Goal: Transaction & Acquisition: Purchase product/service

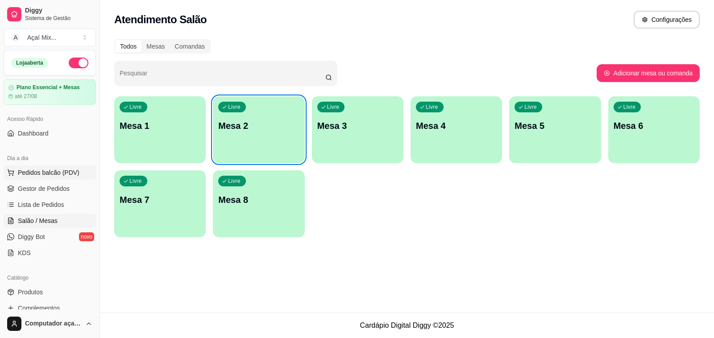
click at [30, 177] on span "Pedidos balcão (PDV)" at bounding box center [49, 172] width 62 height 9
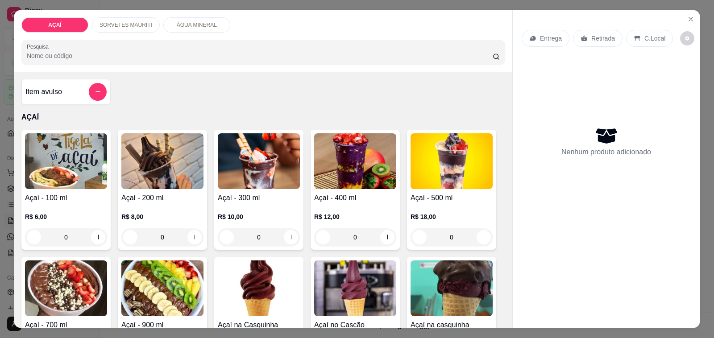
click at [258, 175] on img at bounding box center [259, 162] width 82 height 56
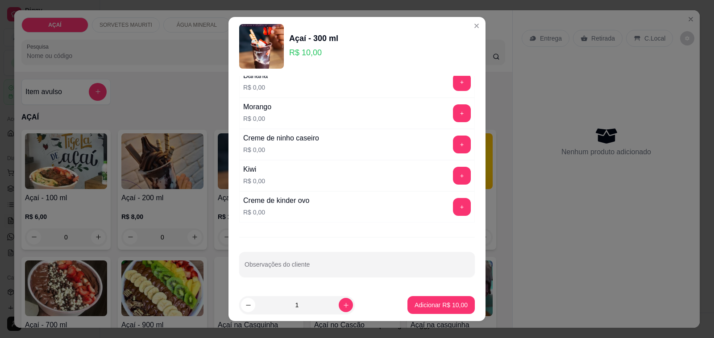
scroll to position [1176, 0]
click at [453, 146] on button "+" at bounding box center [462, 144] width 18 height 18
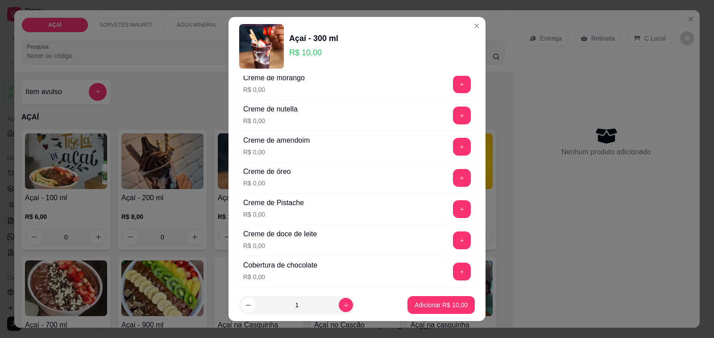
scroll to position [227, 0]
click at [453, 88] on button "+" at bounding box center [462, 85] width 18 height 18
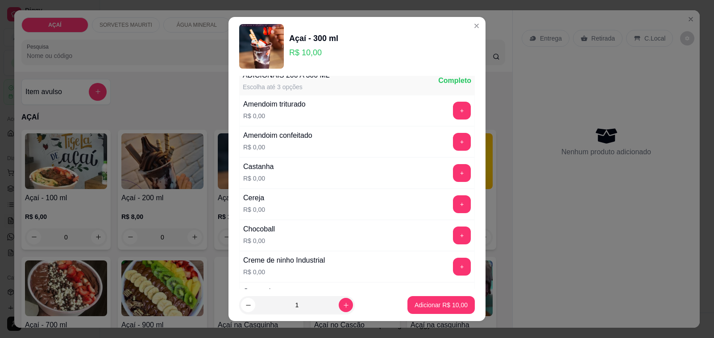
scroll to position [4, 0]
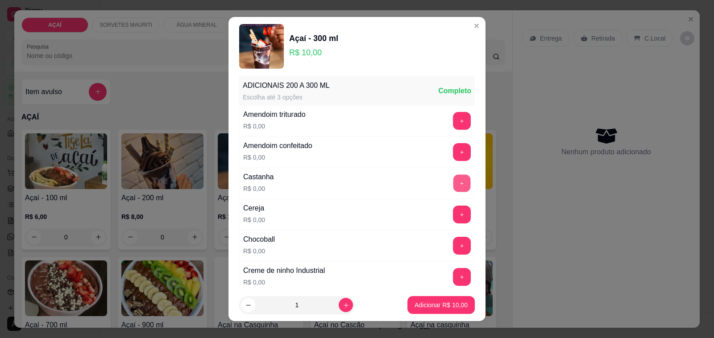
click at [454, 187] on button "+" at bounding box center [462, 183] width 17 height 17
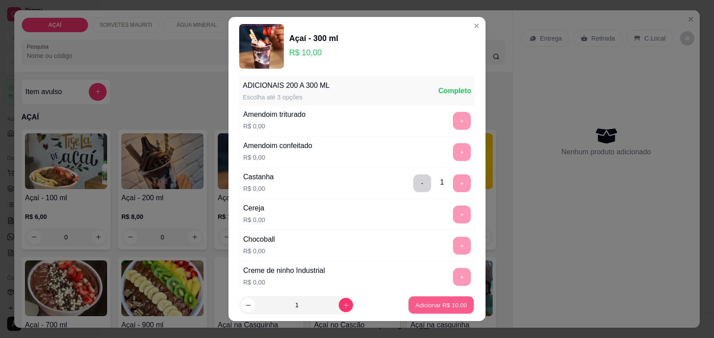
click at [430, 306] on p "Adicionar R$ 10,00" at bounding box center [442, 305] width 52 height 8
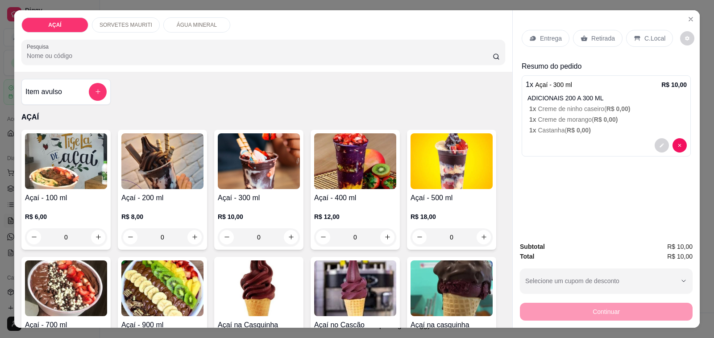
click at [540, 34] on p "Entrega" at bounding box center [551, 38] width 22 height 9
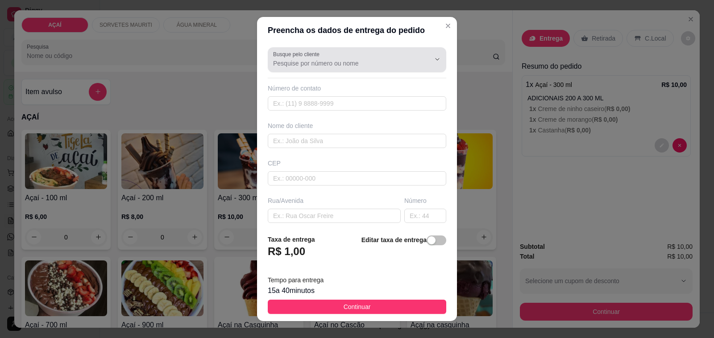
click at [325, 65] on input "Busque pelo cliente" at bounding box center [344, 63] width 143 height 9
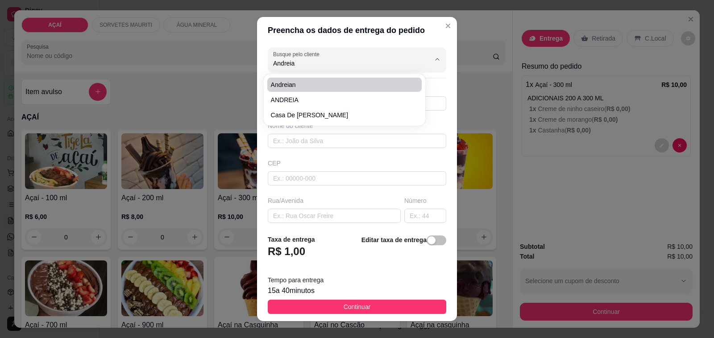
click at [308, 81] on span "andreian" at bounding box center [340, 84] width 139 height 9
type input "andreian"
type input "987393401"
type input "andreian"
type input "575200000000"
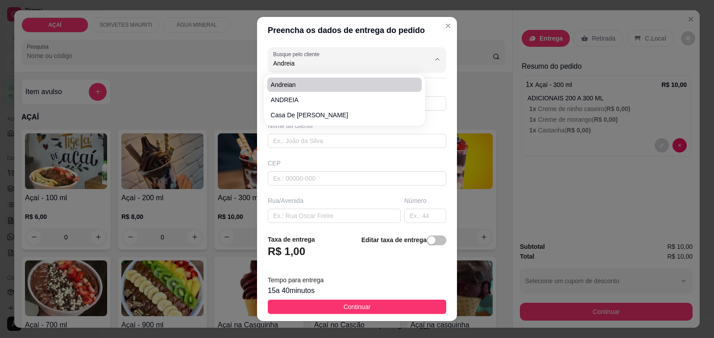
type input "na casa de [PERSON_NAME]"
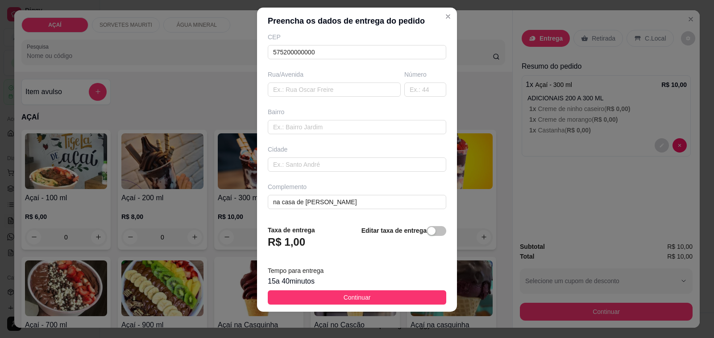
scroll to position [12, 0]
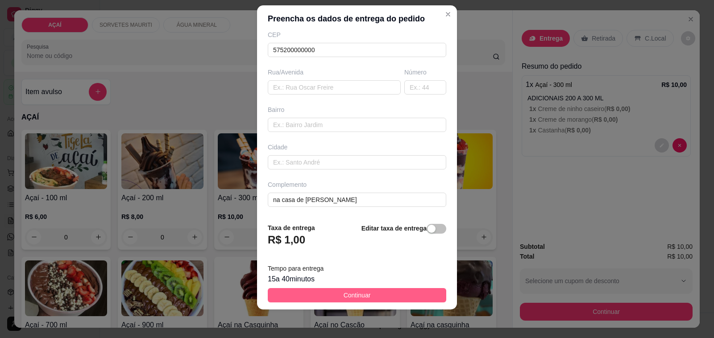
type input "andreian"
click at [348, 295] on span "Continuar" at bounding box center [357, 296] width 27 height 10
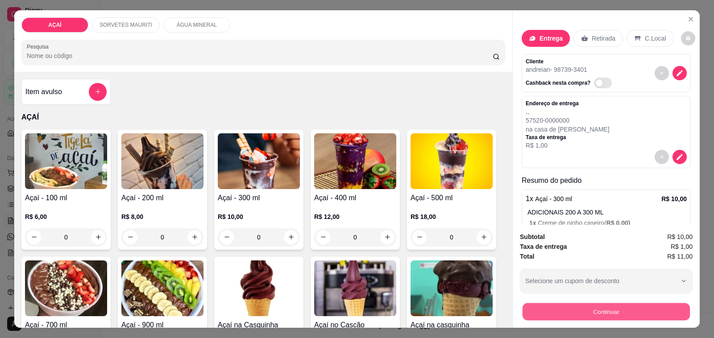
click at [562, 312] on button "Continuar" at bounding box center [606, 312] width 167 height 17
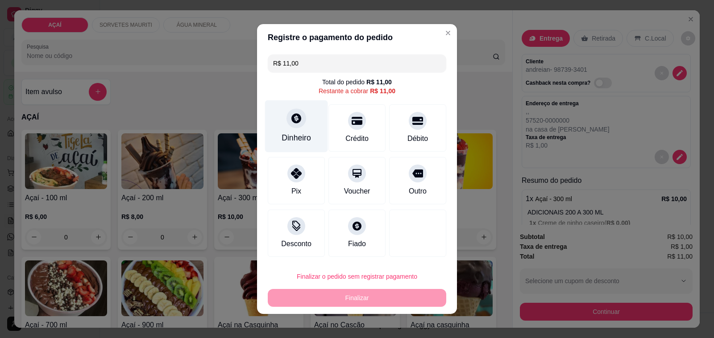
click at [290, 134] on div "Dinheiro" at bounding box center [296, 138] width 29 height 12
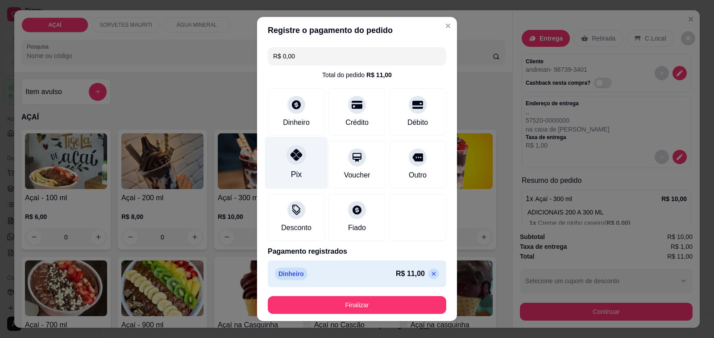
click at [299, 177] on div "Pix" at bounding box center [296, 163] width 63 height 52
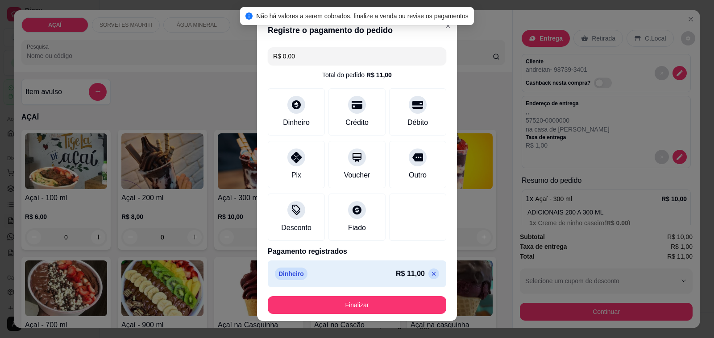
click at [432, 274] on icon at bounding box center [434, 274] width 4 height 4
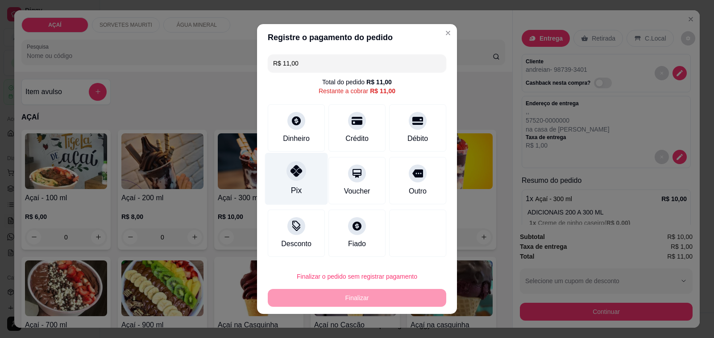
click at [291, 166] on icon at bounding box center [297, 171] width 12 height 12
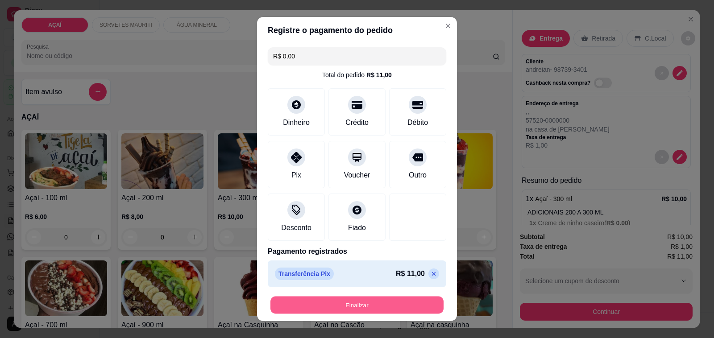
click at [326, 307] on button "Finalizar" at bounding box center [357, 305] width 173 height 17
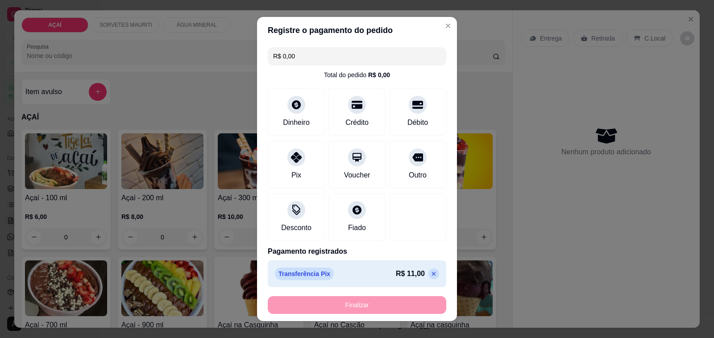
type input "-R$ 11,00"
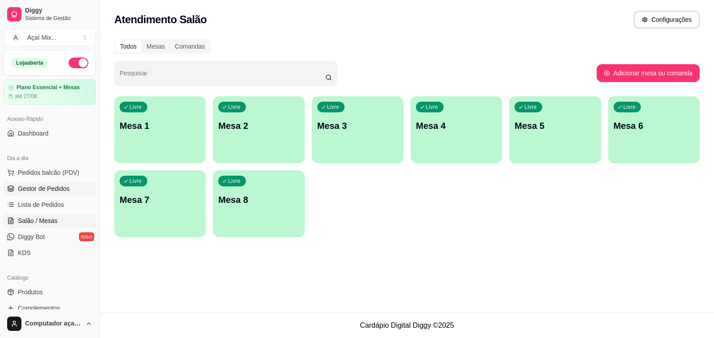
click at [49, 188] on span "Gestor de Pedidos" at bounding box center [44, 188] width 52 height 9
